Goal: Obtain resource: Download file/media

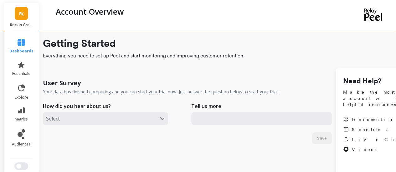
click at [21, 13] on span "R(" at bounding box center [21, 13] width 5 height 7
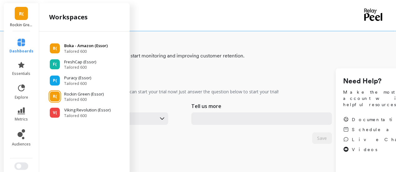
click at [69, 45] on p "Boka - Amazon (Essor)" at bounding box center [85, 46] width 43 height 6
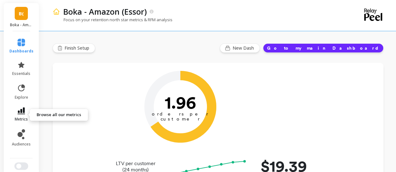
click at [14, 111] on link "metrics" at bounding box center [21, 115] width 24 height 14
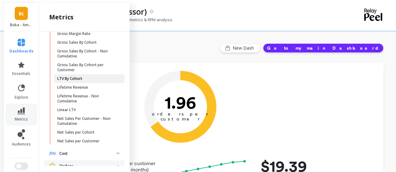
scroll to position [99, 0]
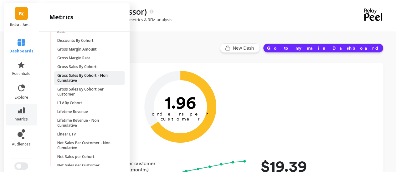
click at [83, 76] on p "Gross Sales By Cohort - Non Cumulative" at bounding box center [87, 78] width 60 height 10
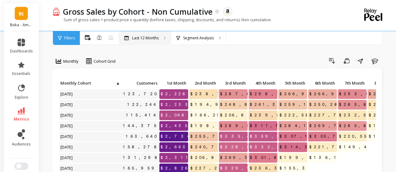
click at [137, 38] on p "Last 12 Months" at bounding box center [145, 38] width 27 height 5
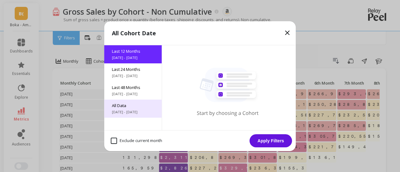
click at [124, 111] on span "5/23/2017 - 9/23/2025" at bounding box center [133, 112] width 43 height 5
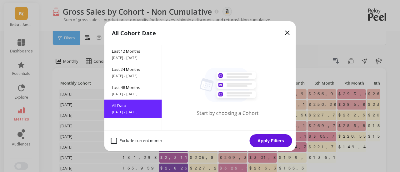
click at [270, 139] on button "Apply Filters" at bounding box center [271, 140] width 43 height 13
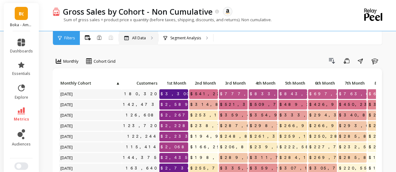
click at [145, 38] on div "All Data" at bounding box center [138, 38] width 39 height 14
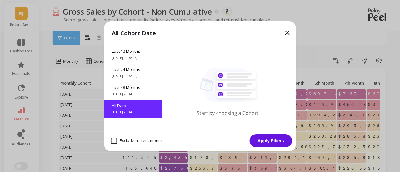
click at [289, 32] on icon at bounding box center [288, 33] width 8 height 8
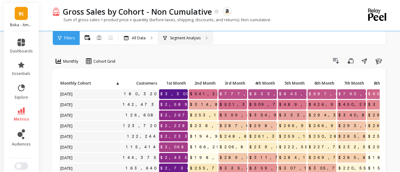
click at [176, 37] on p "Segment Analysis" at bounding box center [185, 38] width 31 height 5
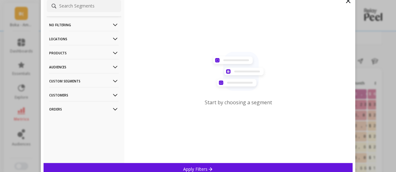
click at [76, 39] on p "Locations" at bounding box center [83, 39] width 69 height 16
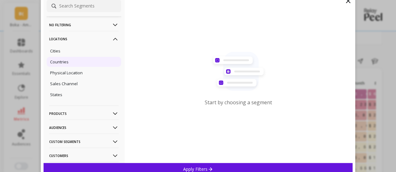
click at [67, 61] on p "Countries" at bounding box center [59, 62] width 18 height 6
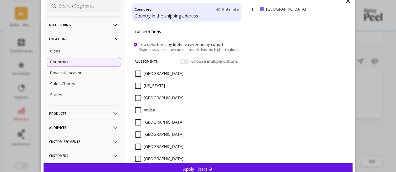
click at [196, 168] on p "Apply Filters" at bounding box center [198, 169] width 30 height 6
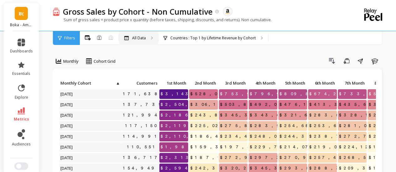
click at [133, 37] on p "All Data" at bounding box center [139, 38] width 14 height 5
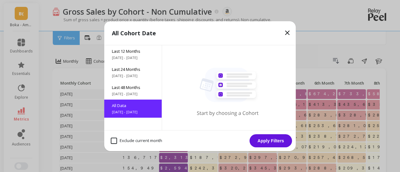
drag, startPoint x: 133, startPoint y: 37, endPoint x: 123, endPoint y: 114, distance: 78.2
click at [123, 114] on span "5/23/2017 - 9/23/2025" at bounding box center [133, 112] width 43 height 5
click at [277, 141] on button "Apply Filters" at bounding box center [271, 140] width 43 height 13
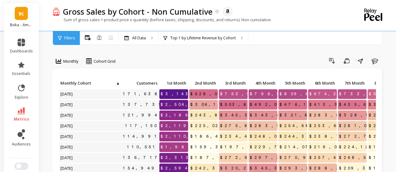
click at [22, 111] on icon at bounding box center [22, 111] width 8 height 7
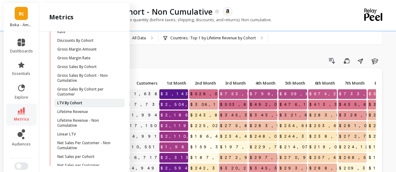
scroll to position [117, 0]
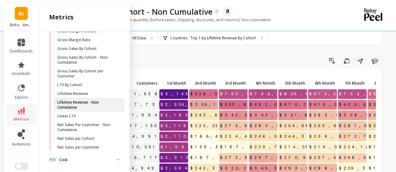
click at [66, 103] on p "Lifetime Revenue - Non Cumulative" at bounding box center [87, 105] width 60 height 10
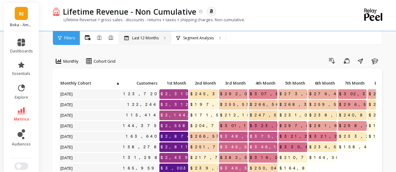
click at [140, 35] on div "Last 12 Months" at bounding box center [145, 38] width 52 height 14
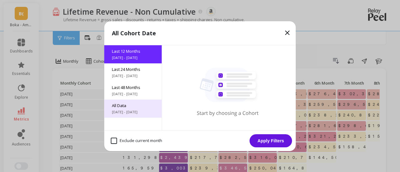
click at [121, 108] on span "All Data" at bounding box center [133, 106] width 43 height 6
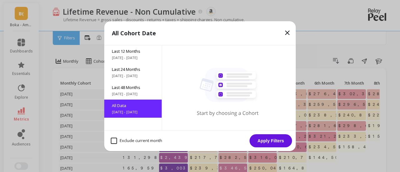
click at [269, 142] on button "Apply Filters" at bounding box center [271, 140] width 43 height 13
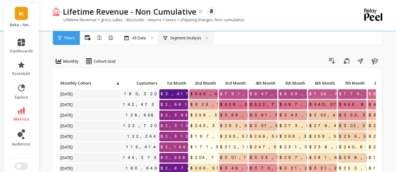
click at [171, 38] on p "Segment Analysis" at bounding box center [185, 38] width 31 height 5
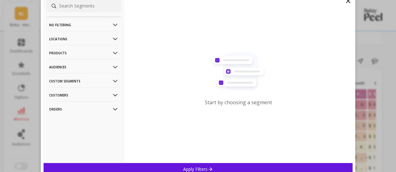
click at [72, 38] on p "Locations" at bounding box center [83, 39] width 69 height 16
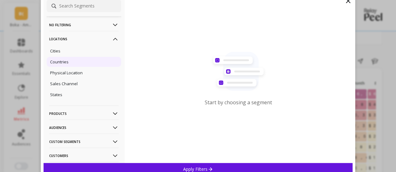
click at [60, 62] on p "Countries" at bounding box center [59, 62] width 18 height 6
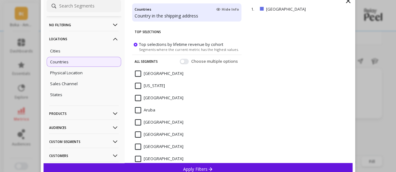
click at [181, 167] on div "Apply Filters" at bounding box center [197, 169] width 309 height 12
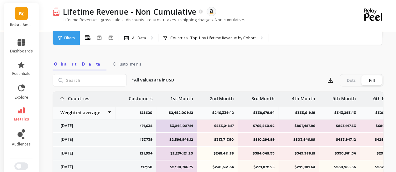
scroll to position [197, 0]
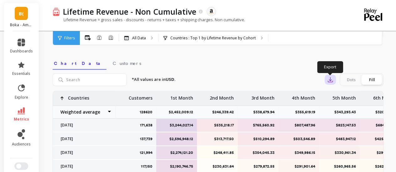
click at [329, 81] on icon "button" at bounding box center [330, 80] width 6 height 6
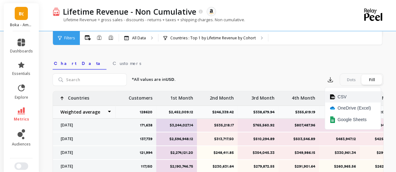
click at [340, 98] on span "CSV" at bounding box center [341, 97] width 9 height 6
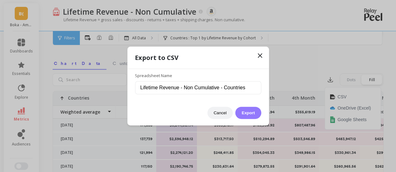
click at [249, 112] on button "Export" at bounding box center [248, 113] width 26 height 12
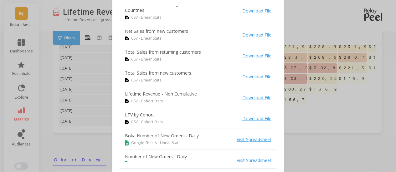
scroll to position [0, 0]
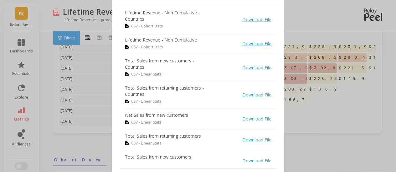
click at [255, 19] on link "Download File" at bounding box center [256, 20] width 29 height 6
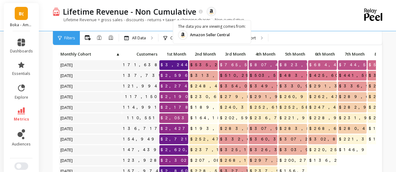
scroll to position [28, 0]
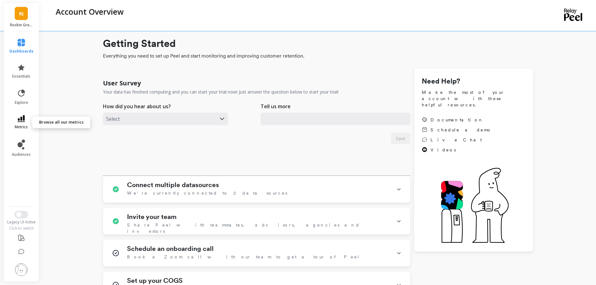
click at [24, 119] on icon at bounding box center [22, 118] width 8 height 7
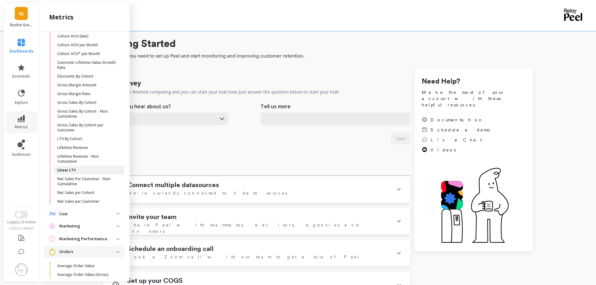
scroll to position [63, 0]
click at [97, 113] on p "Gross Sales By Cohort - Non Cumulative" at bounding box center [87, 114] width 60 height 10
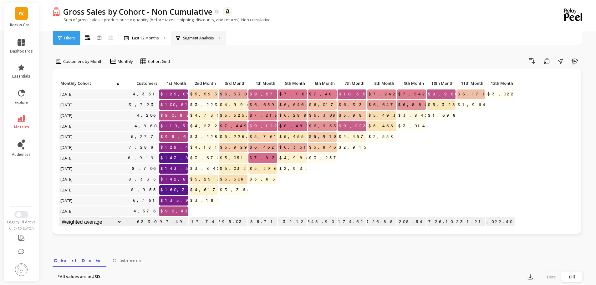
click at [190, 38] on p "Segment Analysis" at bounding box center [198, 38] width 31 height 5
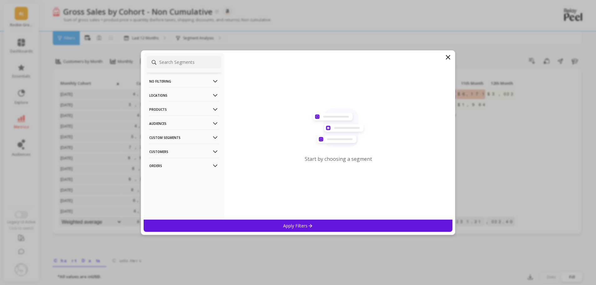
click at [179, 97] on p "Locations" at bounding box center [183, 95] width 69 height 16
click at [168, 196] on p "Custom Segments" at bounding box center [183, 198] width 69 height 16
click at [180, 152] on p "Custom Segments" at bounding box center [183, 154] width 69 height 16
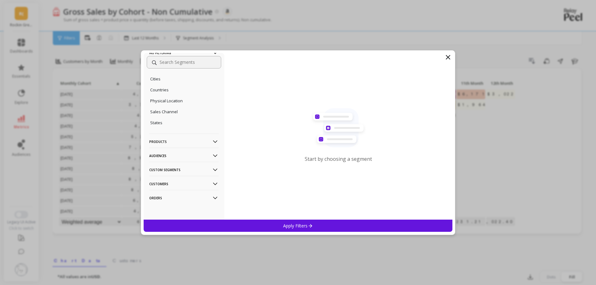
click at [175, 139] on p "Products" at bounding box center [183, 142] width 69 height 16
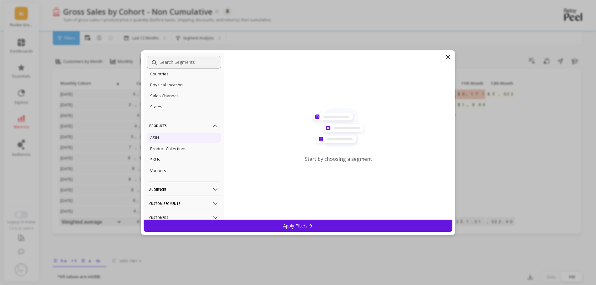
click at [166, 139] on div "ASIN" at bounding box center [184, 138] width 74 height 10
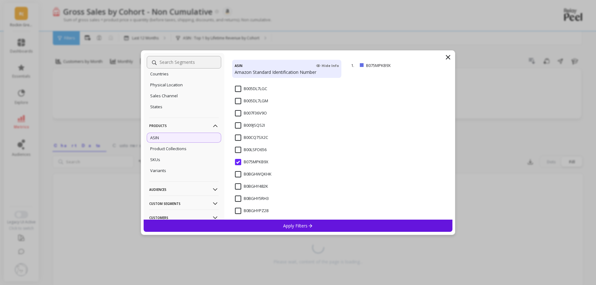
scroll to position [103, 0]
click at [242, 162] on input "B075MPKB9X" at bounding box center [251, 161] width 33 height 6
click at [241, 174] on input "B0BGHWQKHK" at bounding box center [253, 173] width 37 height 6
click at [237, 162] on input "B075MPKB9X" at bounding box center [251, 161] width 33 height 6
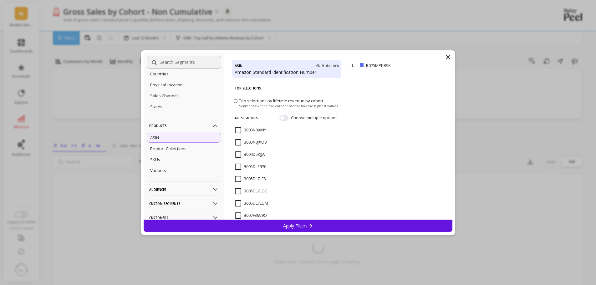
click at [283, 116] on div "Choose multiple options" at bounding box center [308, 117] width 59 height 6
click at [279, 119] on button "button" at bounding box center [283, 118] width 9 height 6
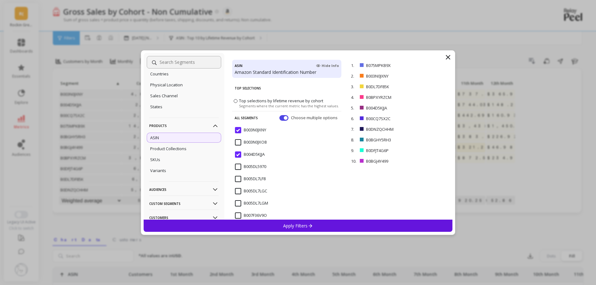
click at [445, 59] on icon at bounding box center [448, 57] width 8 height 8
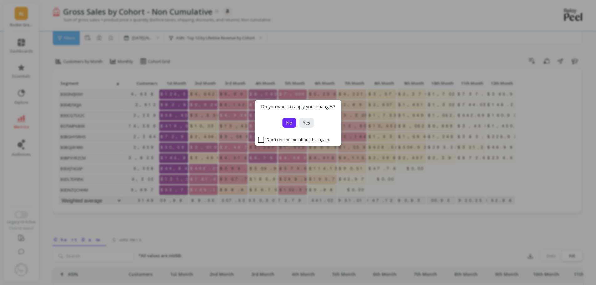
click at [286, 123] on span "No" at bounding box center [289, 123] width 6 height 6
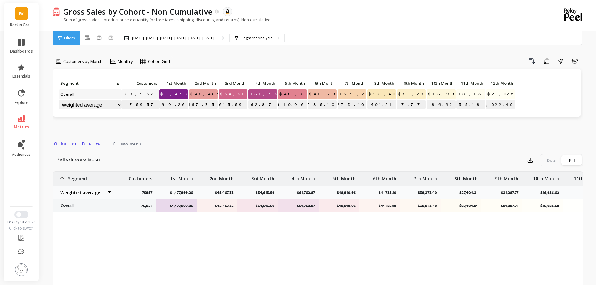
click at [20, 16] on span "R(" at bounding box center [21, 13] width 5 height 7
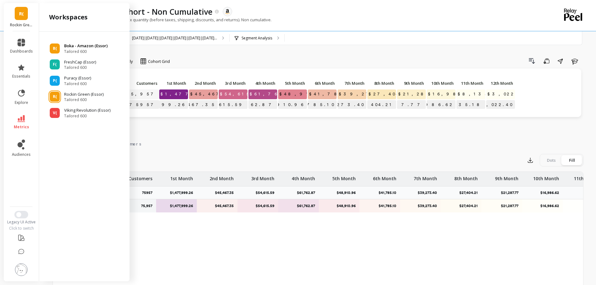
click at [79, 51] on span "Tailored 600" at bounding box center [85, 51] width 43 height 5
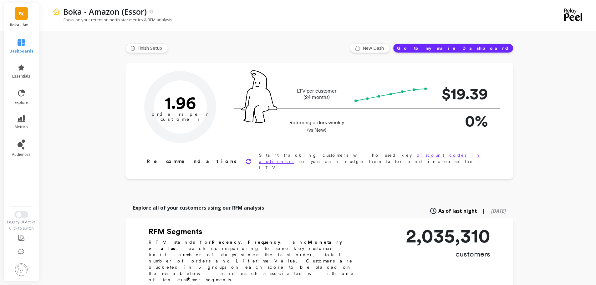
type input "Champions"
type input "224127"
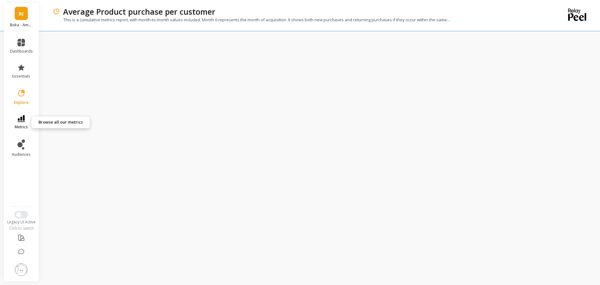
click at [23, 119] on icon at bounding box center [22, 118] width 8 height 7
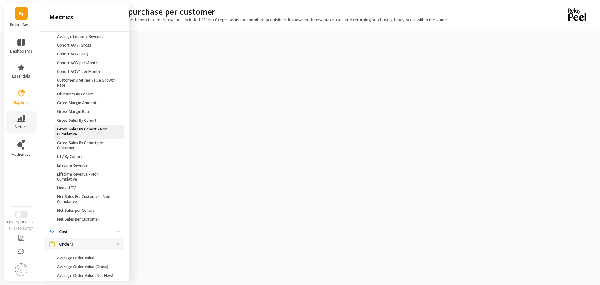
scroll to position [43, 0]
click at [24, 122] on link "metrics" at bounding box center [21, 122] width 23 height 14
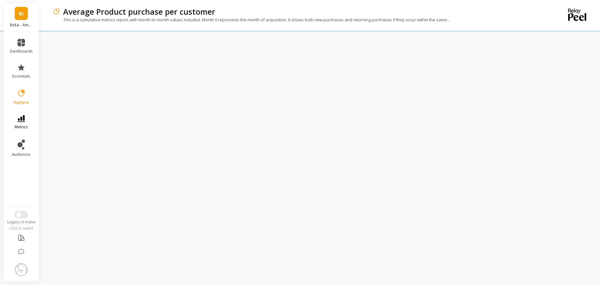
scroll to position [0, 0]
click at [18, 118] on icon at bounding box center [22, 118] width 8 height 7
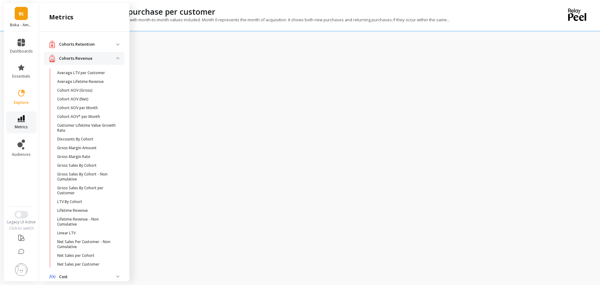
scroll to position [43, 0]
